Goal: Task Accomplishment & Management: Complete application form

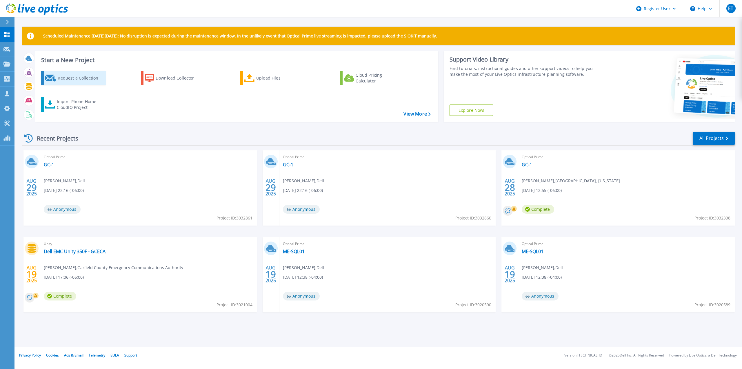
click at [70, 77] on div "Request a Collection" at bounding box center [81, 78] width 46 height 12
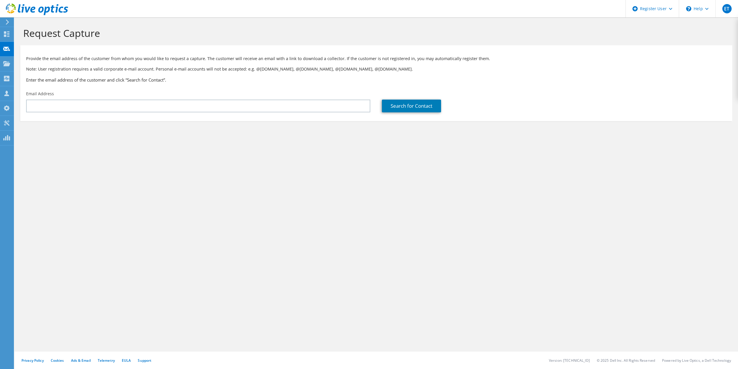
click at [99, 99] on div "Email Address" at bounding box center [198, 101] width 356 height 27
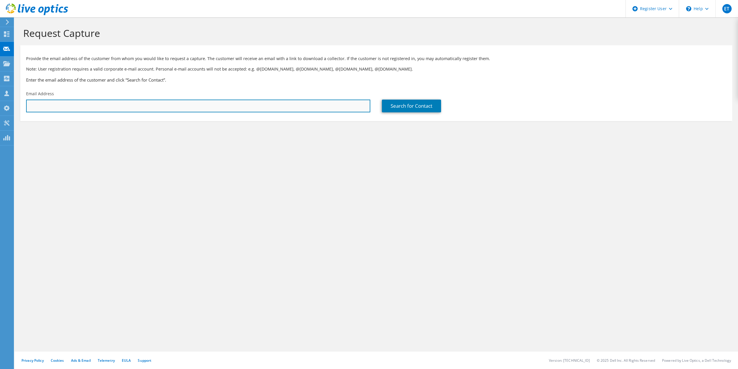
click at [101, 104] on input "text" at bounding box center [198, 105] width 344 height 13
paste input "[EMAIL_ADDRESS][DOMAIN_NAME]"
type input "aarona@townofbreckenridge.com"
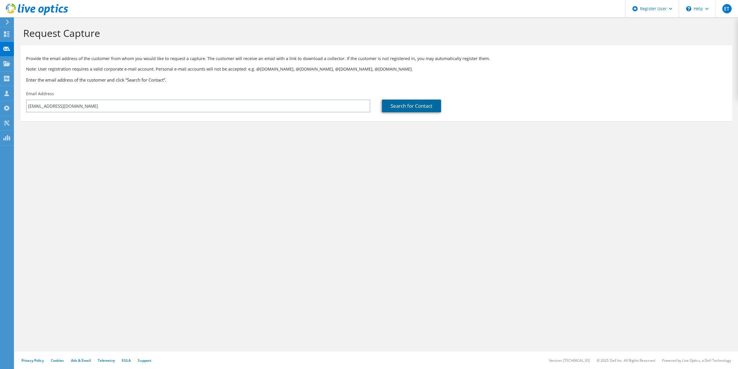
click at [410, 109] on link "Search for Contact" at bounding box center [411, 105] width 59 height 13
type input "BRECKENRIDGE, COLORADO"
type input "Aaron"
type input "Agee"
type input "United States"
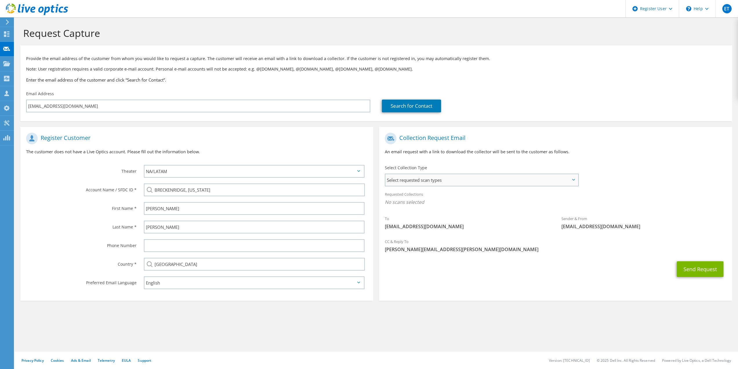
click at [423, 179] on span "Select requested scan types" at bounding box center [481, 180] width 192 height 12
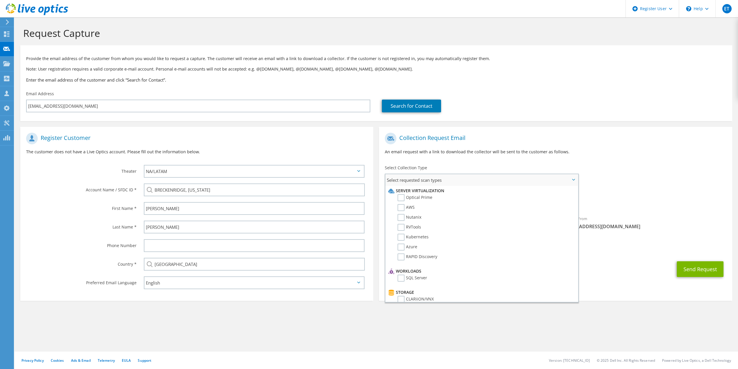
click at [414, 201] on li "Optical Prime" at bounding box center [481, 199] width 188 height 10
click at [411, 197] on label "Optical Prime" at bounding box center [415, 197] width 35 height 7
click at [0, 0] on input "Optical Prime" at bounding box center [0, 0] width 0 height 0
click at [703, 269] on button "Send Request" at bounding box center [700, 271] width 47 height 16
